Goal: Find specific fact: Find specific page/section

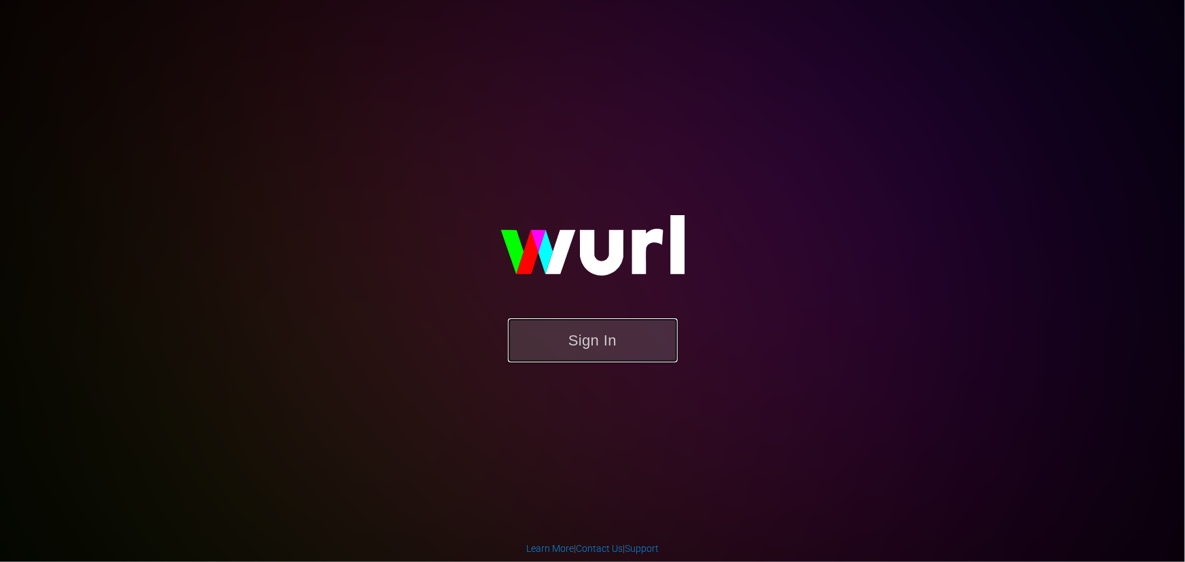
click at [611, 359] on button "Sign In" at bounding box center [593, 341] width 170 height 44
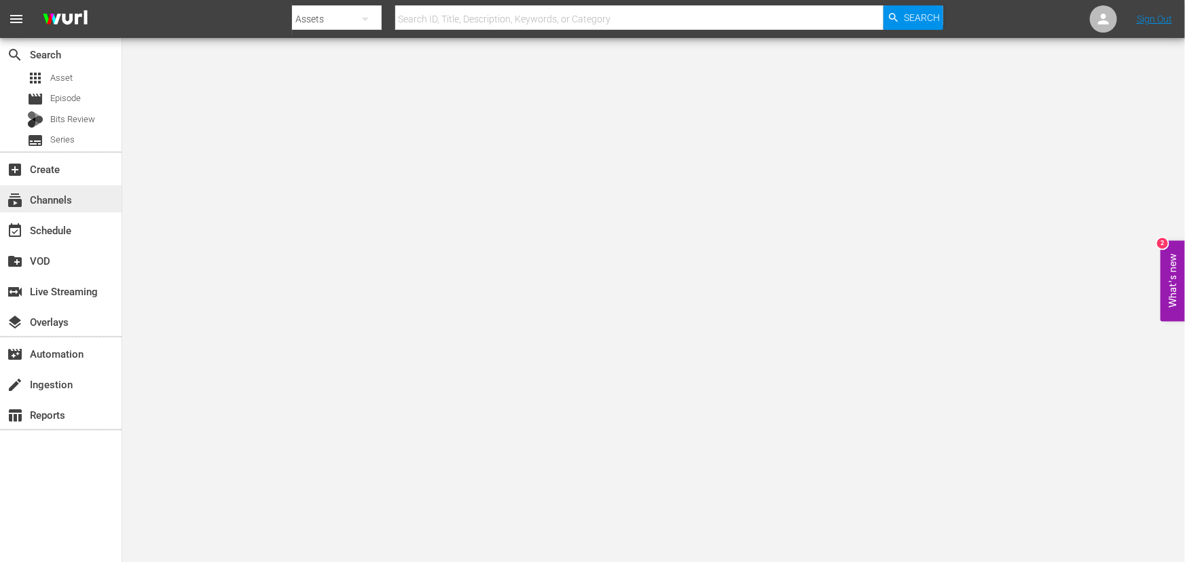
click at [67, 194] on div "subscriptions Channels" at bounding box center [38, 198] width 76 height 12
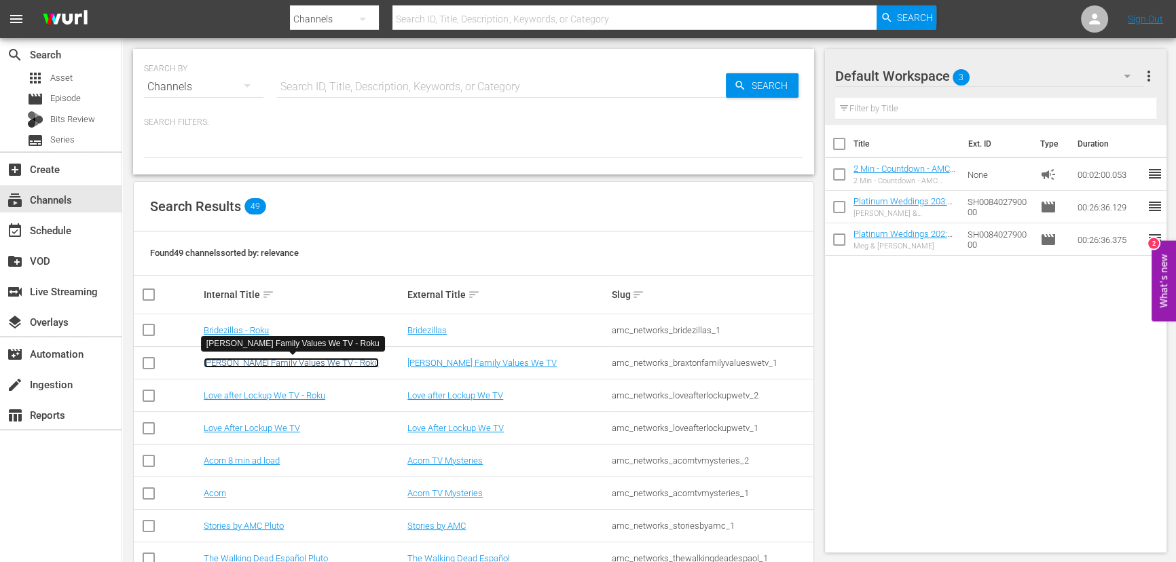
click at [319, 361] on link "[PERSON_NAME] Family Values We TV - Roku" at bounding box center [291, 363] width 175 height 10
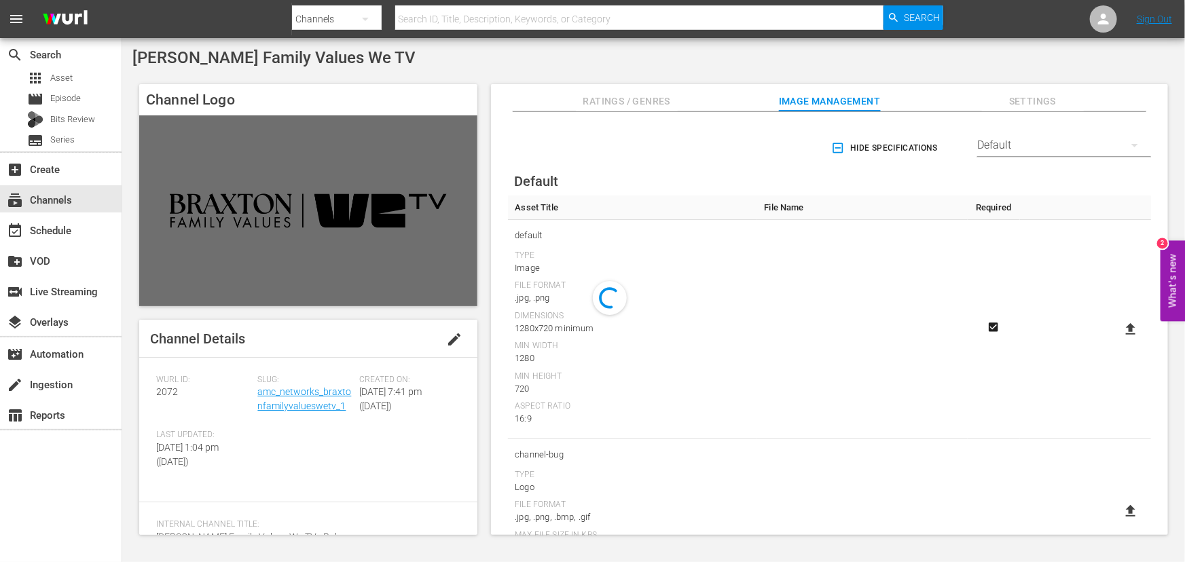
click at [169, 394] on span "2072" at bounding box center [167, 391] width 22 height 11
copy span "2072"
drag, startPoint x: 344, startPoint y: 406, endPoint x: 257, endPoint y: 399, distance: 87.3
click at [257, 399] on div "Slug: amc_networks_braxtonfamilyvalueswetv_1" at bounding box center [307, 403] width 101 height 56
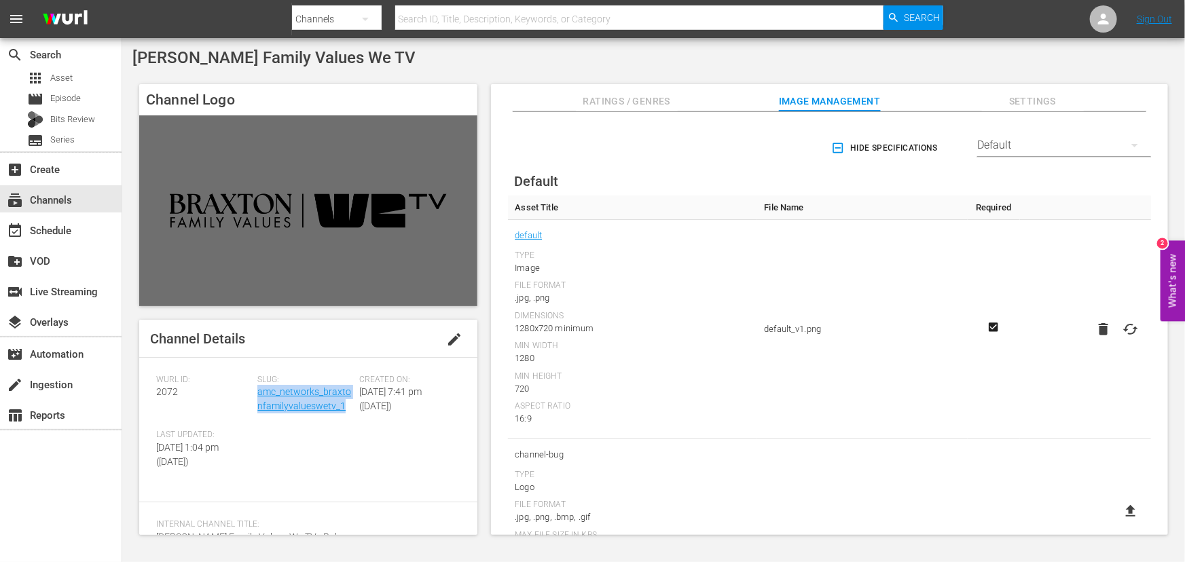
copy link "amc_networks_braxtonfamilyvalueswetv_1"
click at [53, 198] on div "subscriptions Channels" at bounding box center [38, 198] width 76 height 12
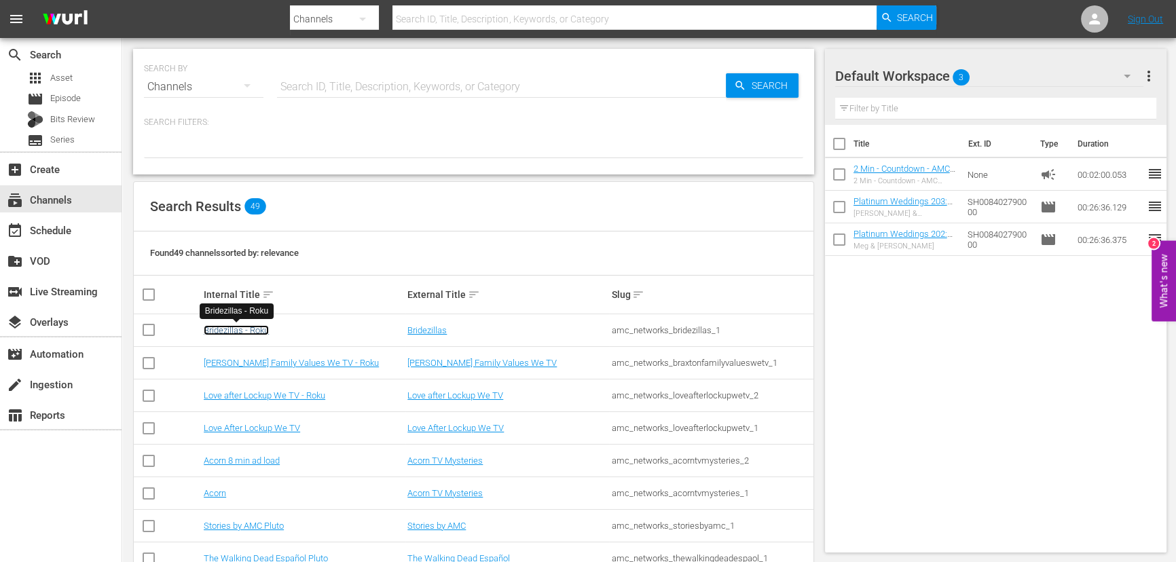
click at [239, 327] on link "Bridezillas - Roku" at bounding box center [236, 330] width 65 height 10
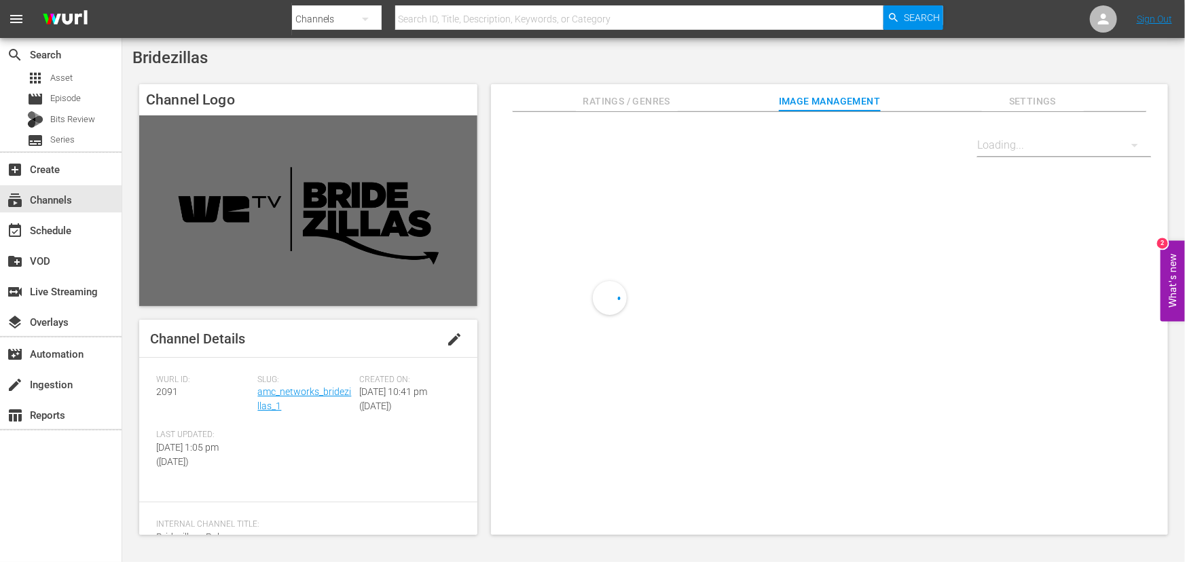
click at [162, 389] on span "2091" at bounding box center [167, 391] width 22 height 11
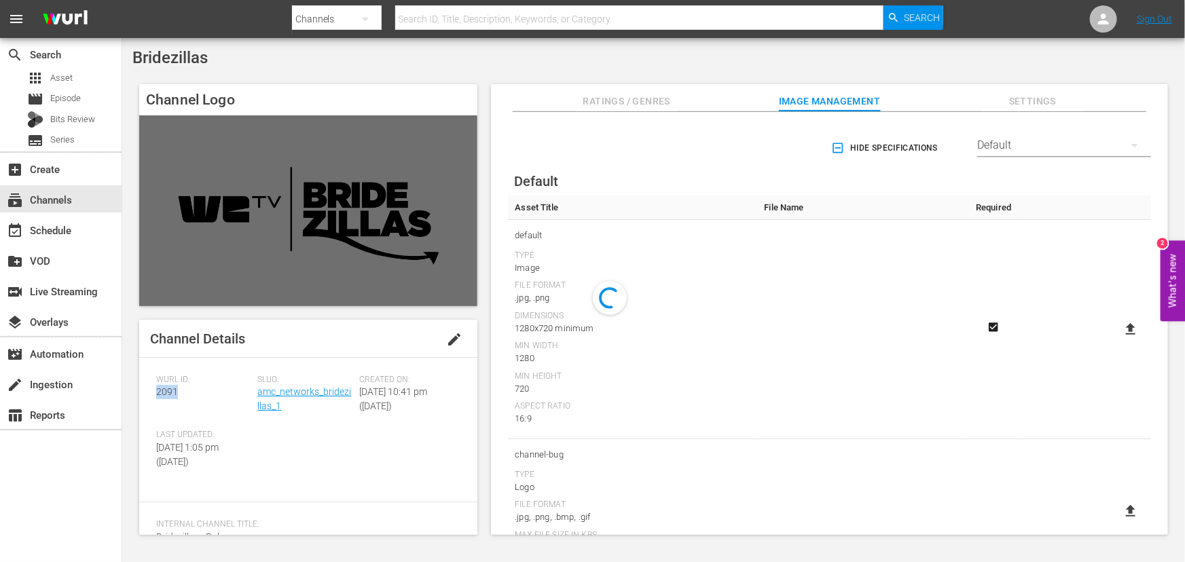
copy span "2091"
drag, startPoint x: 291, startPoint y: 407, endPoint x: 295, endPoint y: 391, distance: 16.0
click at [257, 401] on div "Slug: amc_networks_bridezillas_1" at bounding box center [307, 403] width 101 height 56
click at [298, 414] on div "Slug: amc_networks_bridezillas_1" at bounding box center [307, 403] width 101 height 56
drag, startPoint x: 291, startPoint y: 408, endPoint x: 258, endPoint y: 397, distance: 34.2
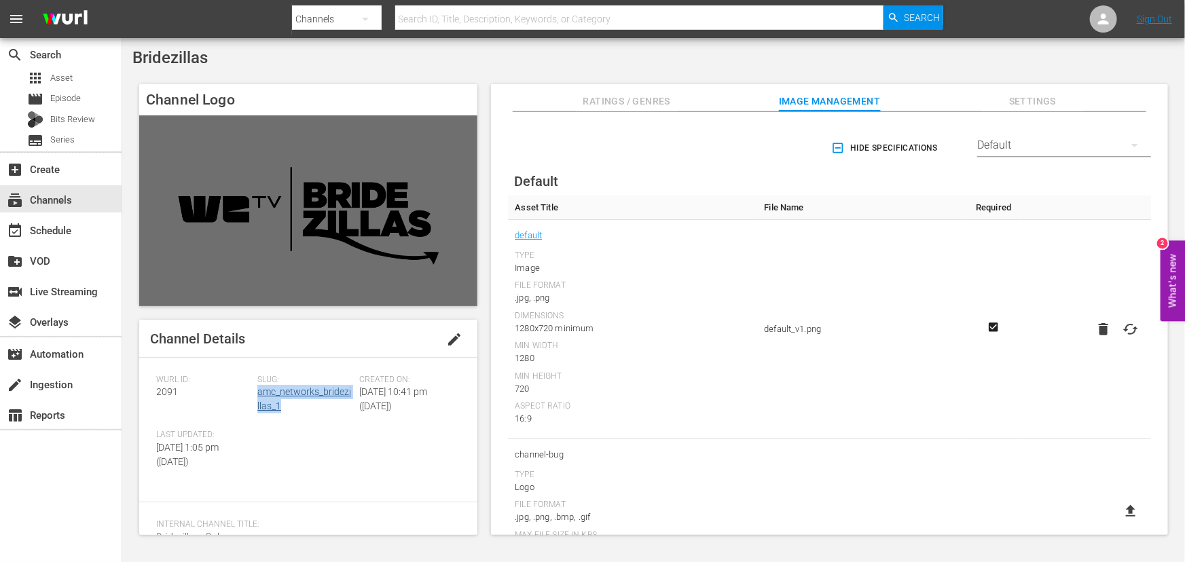
click at [258, 397] on div "Slug: amc_networks_bridezillas_1" at bounding box center [307, 403] width 101 height 56
copy link "amc_networks_bridezillas_1"
